Goal: Find specific page/section: Find specific page/section

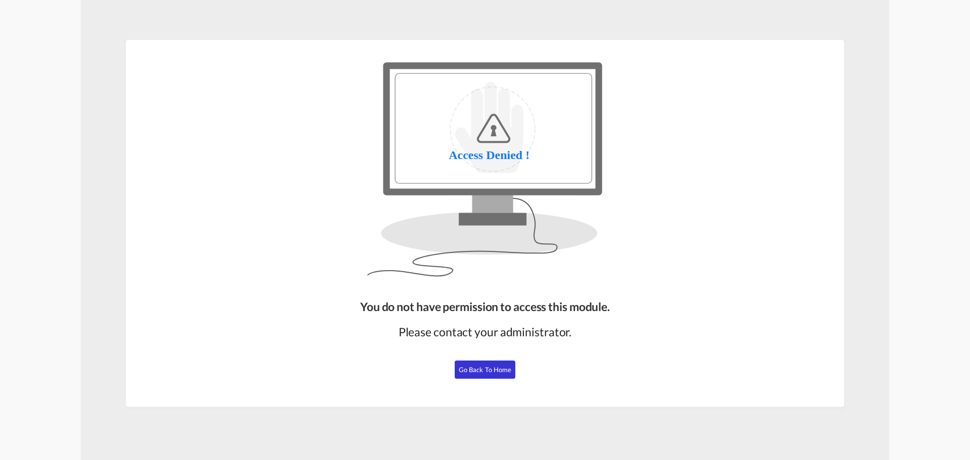
click at [513, 370] on button "Go Back to Home" at bounding box center [485, 370] width 61 height 18
click at [496, 377] on button "Go Back to Home" at bounding box center [485, 370] width 61 height 18
